Goal: Information Seeking & Learning: Learn about a topic

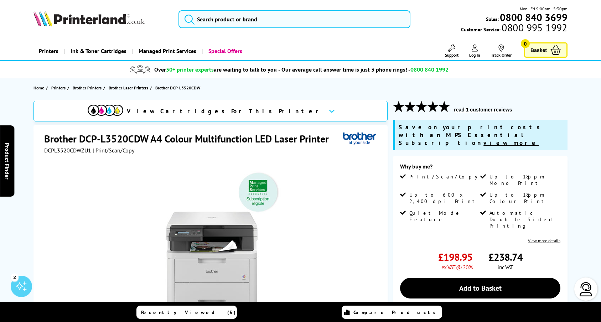
click at [157, 140] on h1 "Brother DCP-L3520CDW A4 Colour Multifunction LED Laser Printer" at bounding box center [190, 138] width 292 height 13
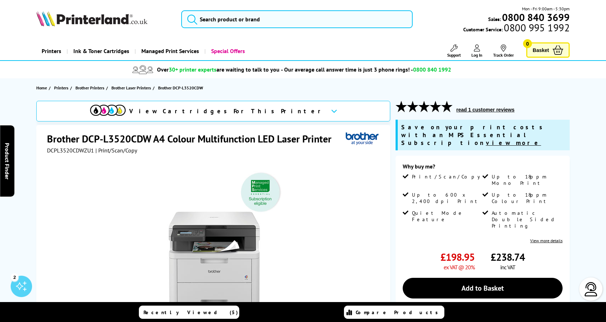
click at [0, 0] on li "Free Next Day Delivery On all orders over £125 ex VAT*" at bounding box center [0, 0] width 0 height 0
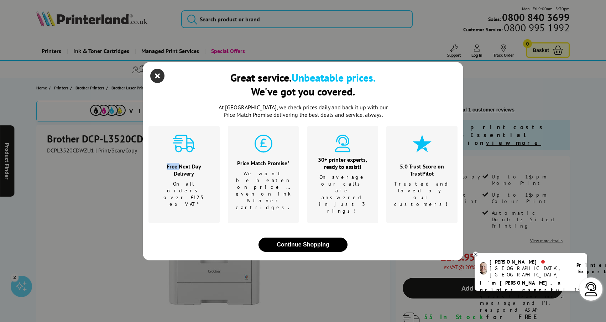
click at [156, 83] on icon "close modal" at bounding box center [157, 76] width 14 height 14
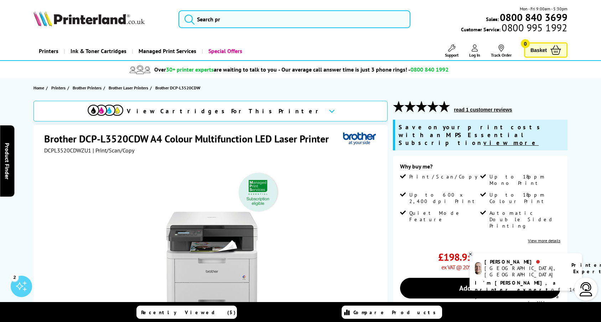
click at [117, 151] on span "| Print/Scan/Copy" at bounding box center [114, 150] width 42 height 7
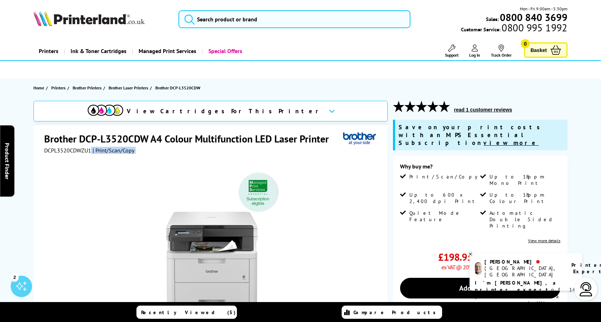
drag, startPoint x: 119, startPoint y: 148, endPoint x: 99, endPoint y: 148, distance: 19.9
click at [99, 148] on span "| Print/Scan/Copy" at bounding box center [114, 150] width 42 height 7
click at [140, 152] on div "DCPL3520CDWZU1 | Print/Scan/Copy" at bounding box center [211, 150] width 334 height 7
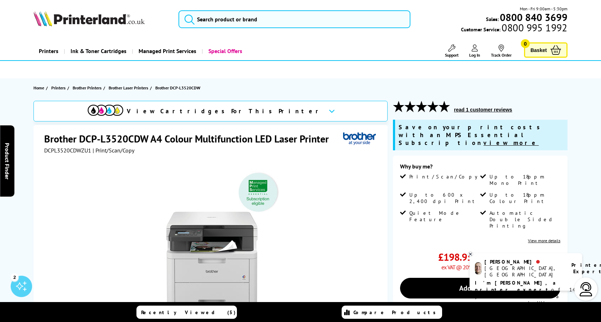
drag, startPoint x: 130, startPoint y: 152, endPoint x: 43, endPoint y: 145, distance: 87.2
click at [43, 145] on div "Brother DCP-L3520CDW A4 Colour Multifunction LED Laser Printer DCPL3520CDWZU1 |…" at bounding box center [210, 278] width 354 height 307
copy div "Brother DCP-L3520CDW A4 Colour Multifunction LED Laser Printer DCPL3520CDWZU1 |…"
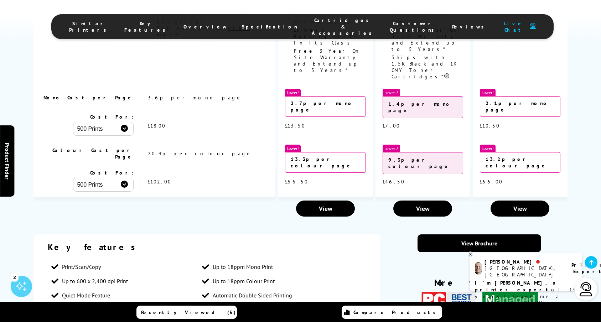
scroll to position [1139, 0]
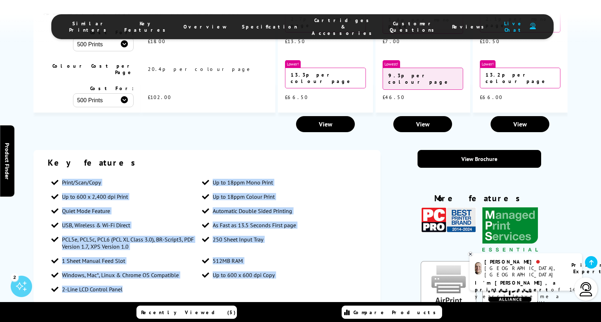
drag, startPoint x: 129, startPoint y: 210, endPoint x: 62, endPoint y: 98, distance: 131.0
click at [62, 175] on ul "Print/Scan/Copy Up to 18ppm Mono Print Up to 600 x 2,400 dpi Print Up to 18ppm …" at bounding box center [207, 235] width 318 height 121
copy ul "Print/Scan/Copy Up to 18ppm Mono Print Up to 600 x 2,400 dpi Print Up to 18ppm …"
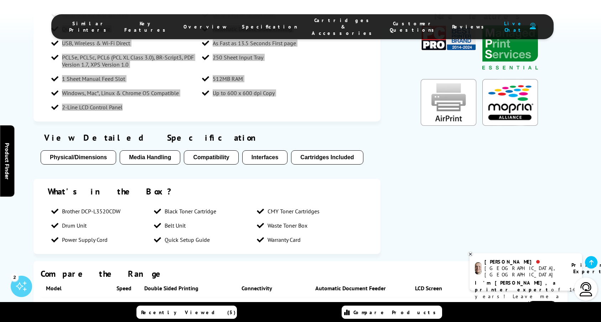
scroll to position [1211, 0]
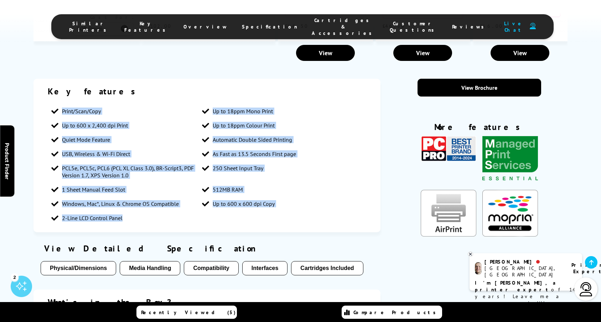
click at [82, 261] on button "Physical/Dimensions" at bounding box center [78, 268] width 75 height 14
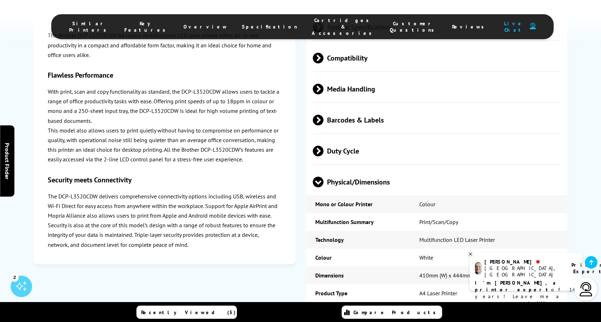
scroll to position [2057, 0]
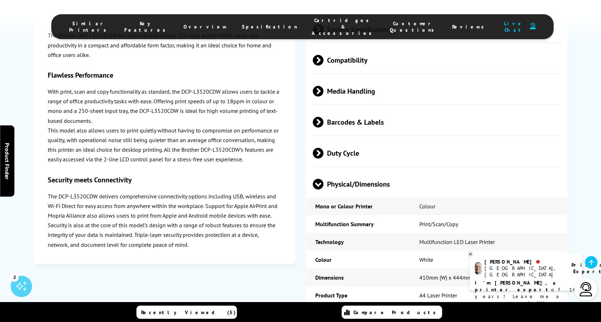
click at [341, 109] on span "Barcodes & Labels" at bounding box center [437, 122] width 248 height 27
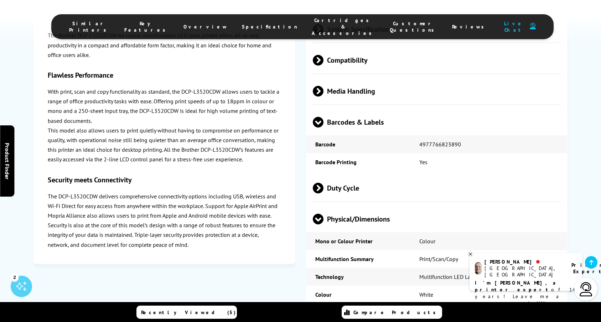
click at [433, 135] on td "4977766823890" at bounding box center [488, 144] width 156 height 18
copy td "4977766823890"
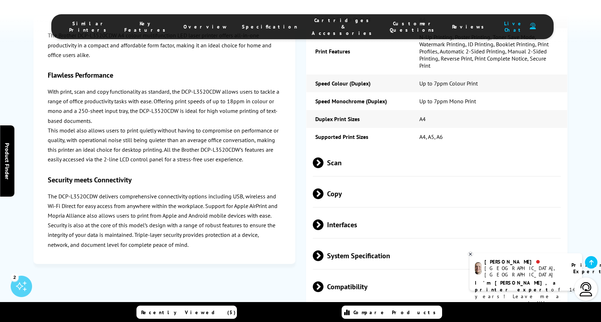
scroll to position [1736, 0]
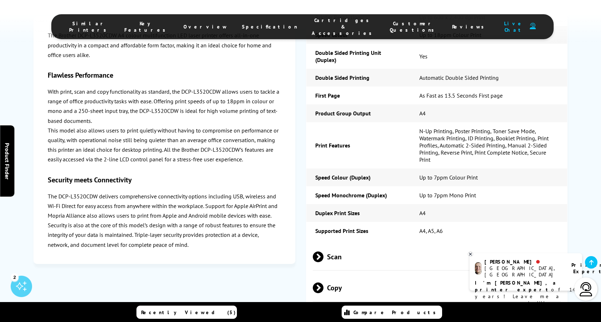
click at [335, 305] on span "Interfaces" at bounding box center [437, 318] width 248 height 27
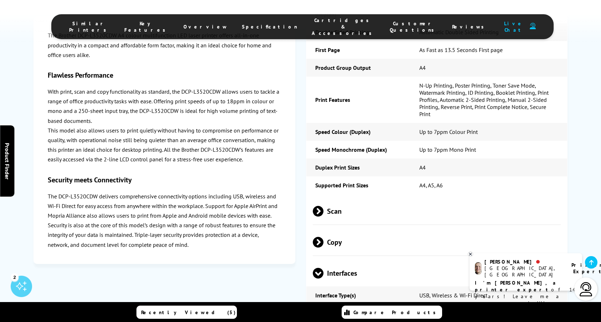
scroll to position [1843, 0]
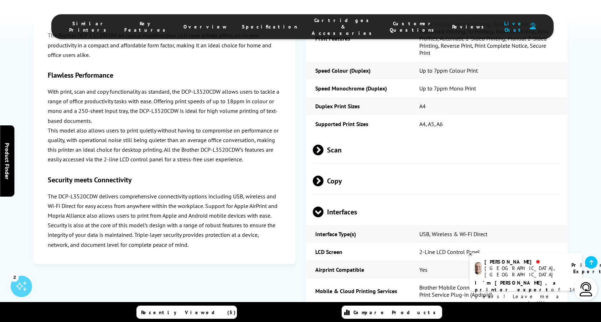
click at [323, 176] on span at bounding box center [323, 181] width 0 height 11
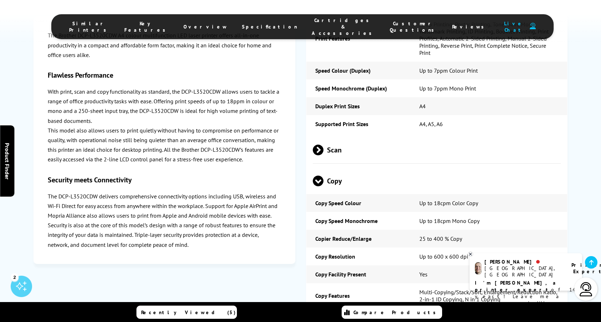
click at [336, 136] on span "Scan" at bounding box center [437, 149] width 248 height 27
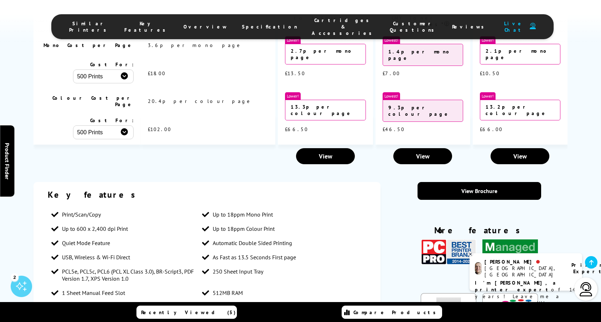
scroll to position [1202, 0]
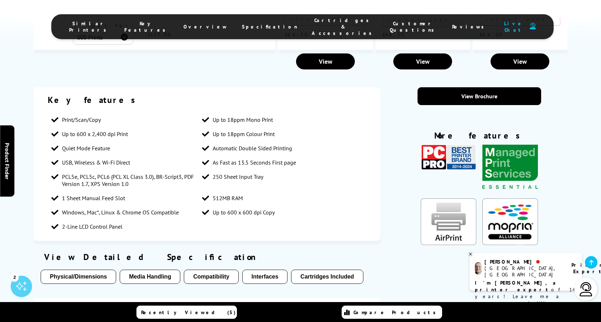
click at [78, 270] on button "Physical/Dimensions" at bounding box center [78, 277] width 75 height 14
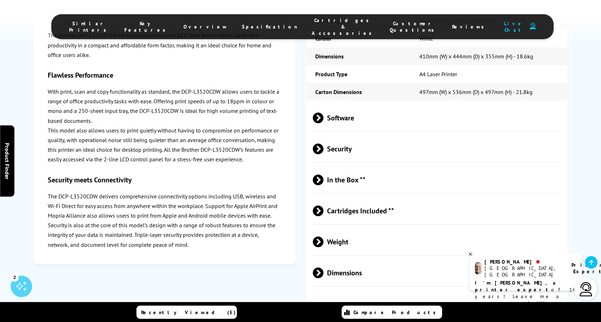
scroll to position [2755, 0]
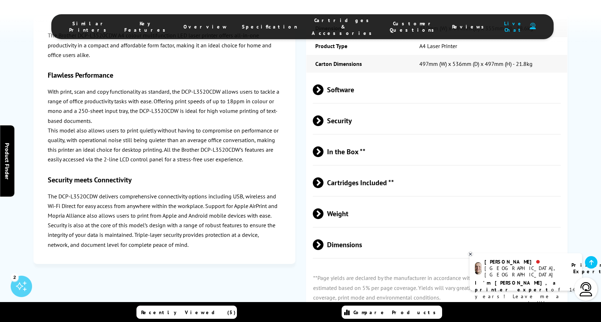
click at [343, 200] on span "Weight" at bounding box center [437, 213] width 248 height 27
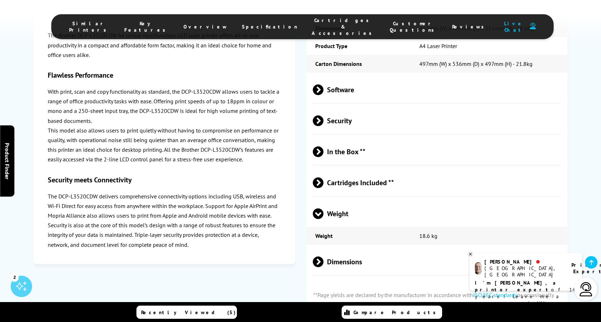
click at [566, 138] on div "In the Box **" at bounding box center [436, 151] width 261 height 27
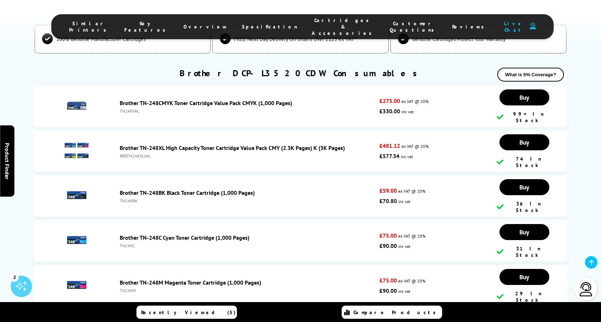
scroll to position [2451, 0]
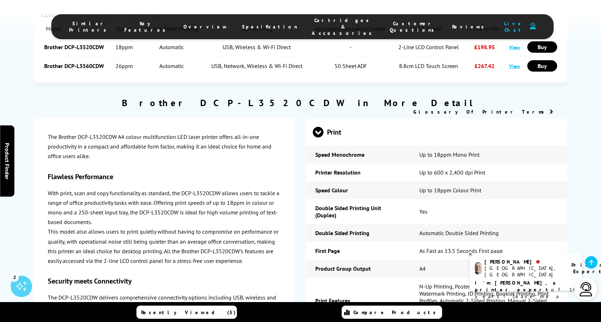
click at [591, 264] on icon at bounding box center [591, 263] width 4 height 6
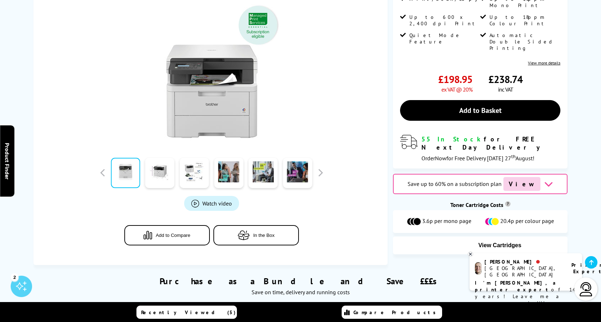
scroll to position [0, 0]
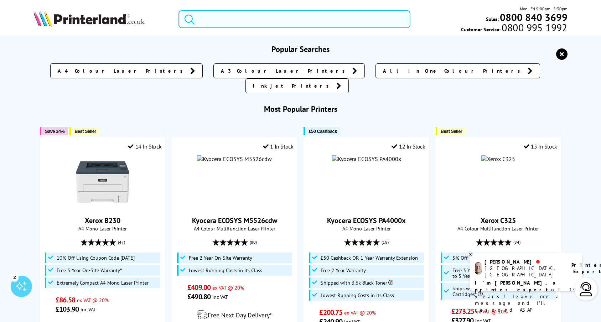
click at [264, 17] on input "search" at bounding box center [294, 19] width 232 height 18
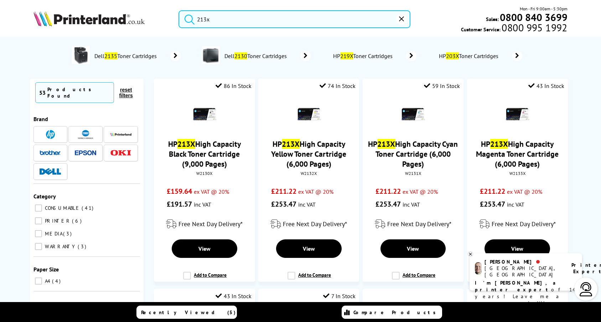
type input "213x"
click at [179, 10] on button "submit" at bounding box center [188, 18] width 18 height 16
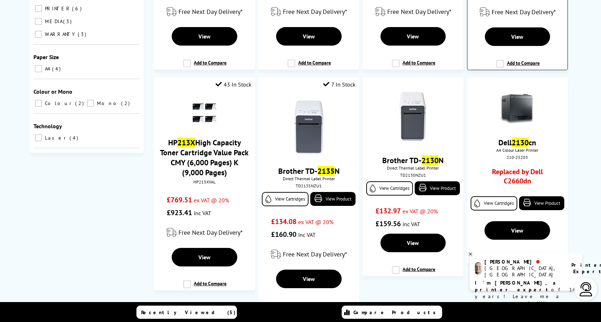
scroll to position [320, 0]
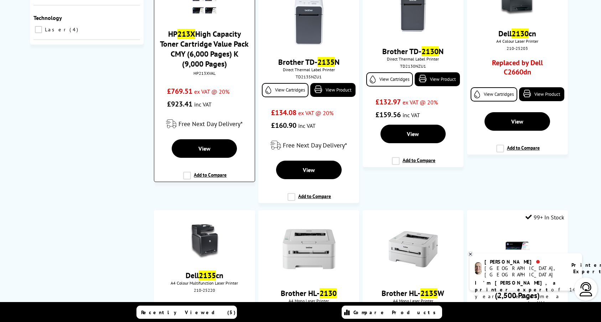
click at [204, 63] on link "HP 213X High Capacity Toner Cartridge Value Pack CMY (6,000 Pages) K (9,000 Pag…" at bounding box center [204, 49] width 89 height 40
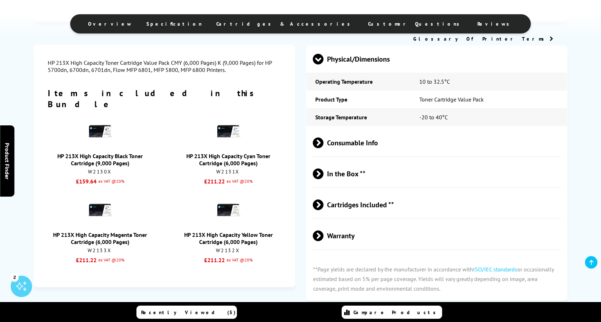
scroll to position [605, 0]
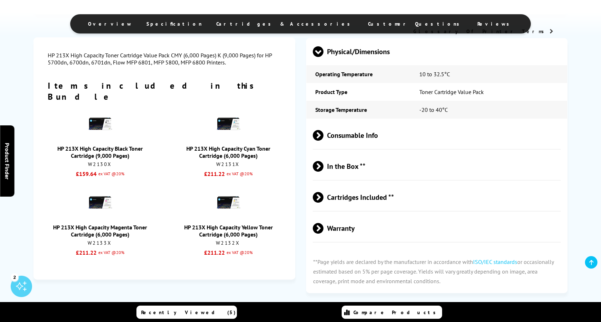
click at [351, 195] on span "Cartridges Included **" at bounding box center [437, 197] width 248 height 27
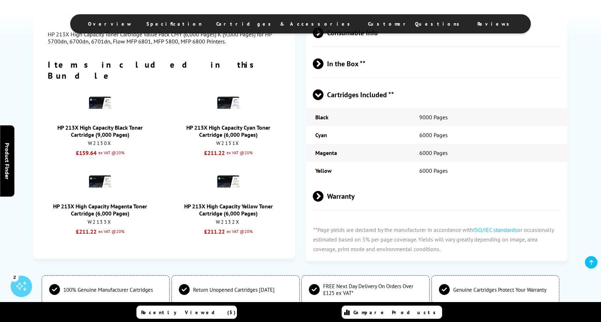
scroll to position [712, 0]
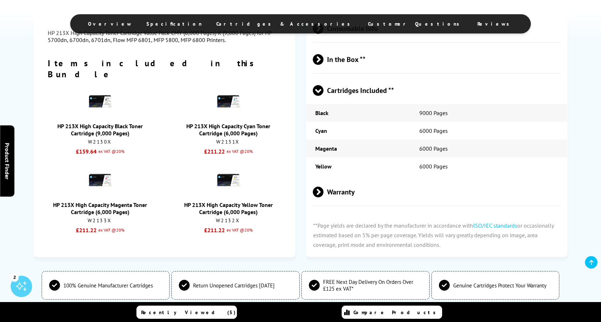
click at [350, 194] on span "Warranty" at bounding box center [437, 192] width 248 height 27
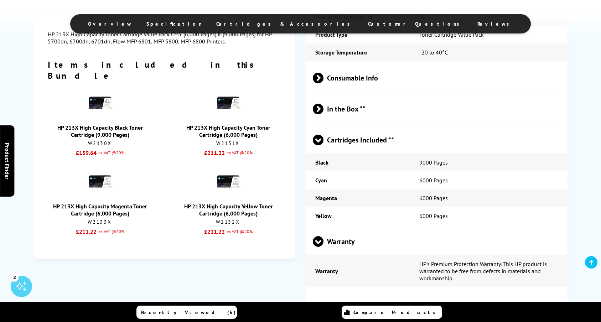
scroll to position [605, 0]
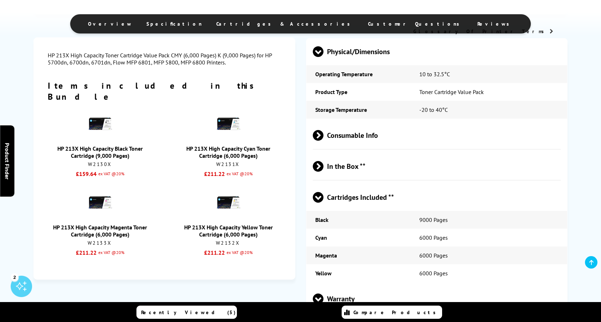
click at [343, 166] on span "In the Box **" at bounding box center [437, 166] width 248 height 27
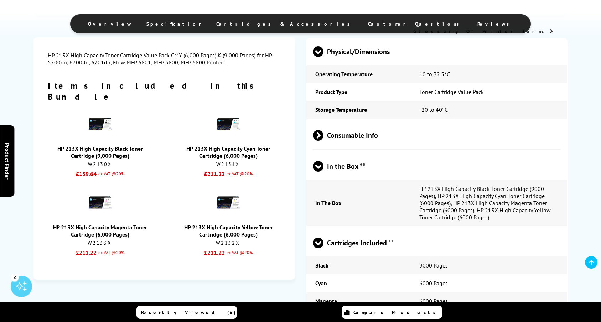
click at [344, 141] on span "Consumable Info" at bounding box center [437, 135] width 248 height 27
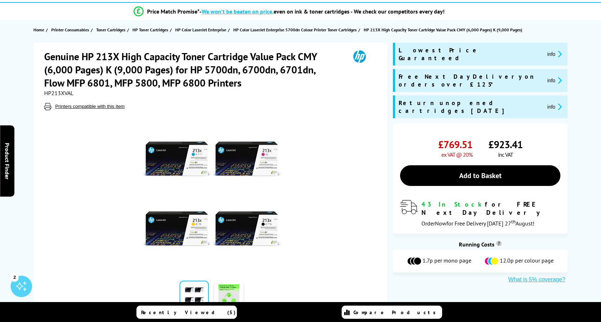
scroll to position [0, 0]
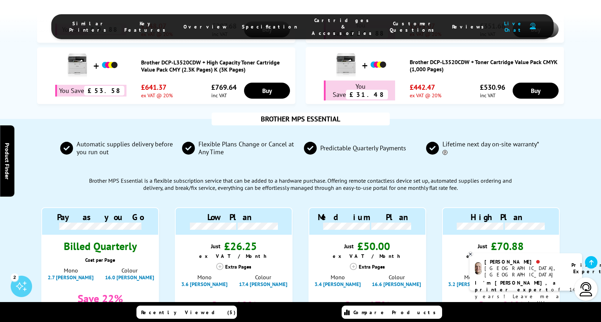
scroll to position [427, 0]
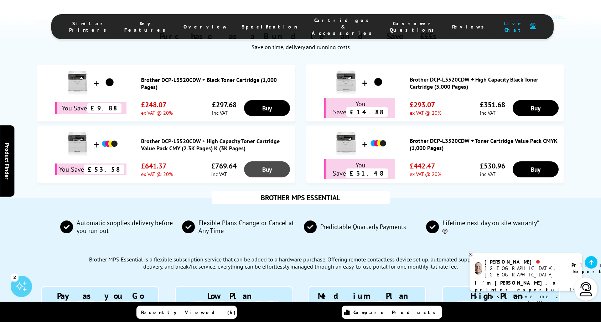
drag, startPoint x: 288, startPoint y: 147, endPoint x: 277, endPoint y: 148, distance: 11.4
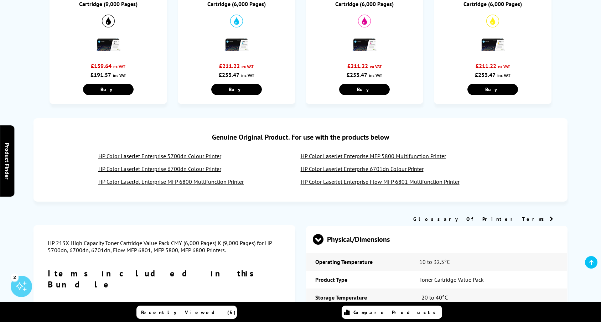
scroll to position [249, 0]
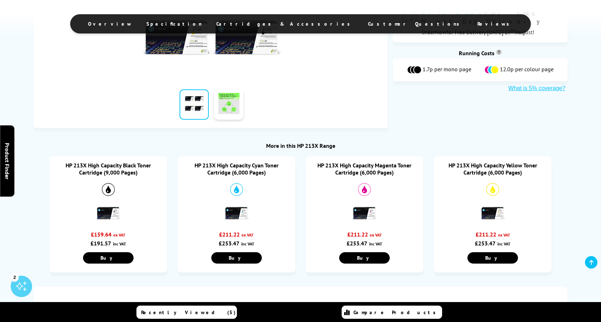
click at [579, 311] on header "Recently Viewed (5) Compare Products" at bounding box center [300, 312] width 601 height 20
